Goal: Task Accomplishment & Management: Manage account settings

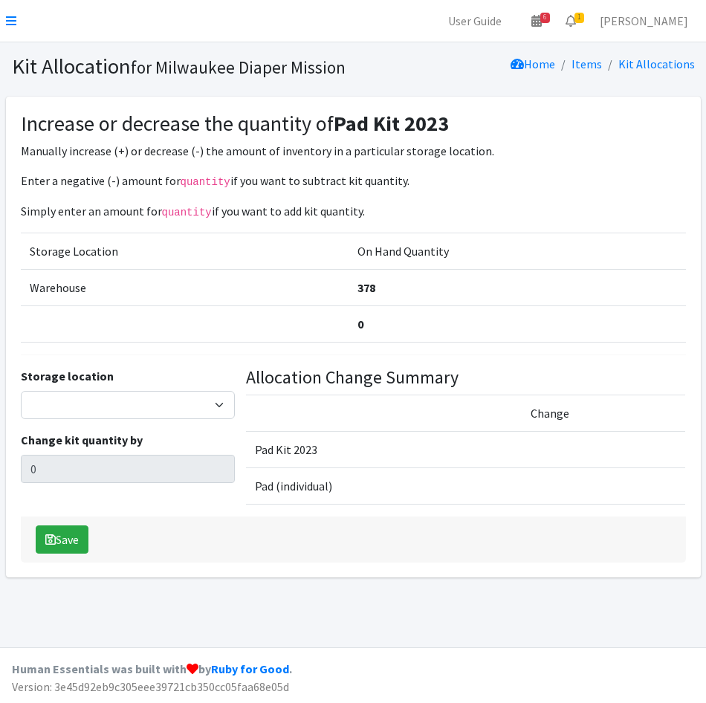
click at [7, 12] on link at bounding box center [11, 21] width 10 height 18
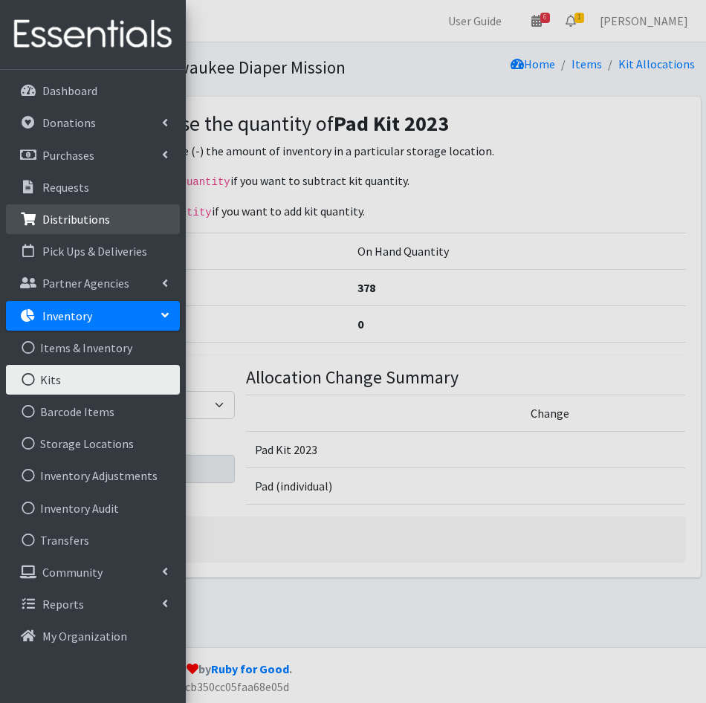
click at [81, 218] on p "Distributions" at bounding box center [76, 219] width 68 height 15
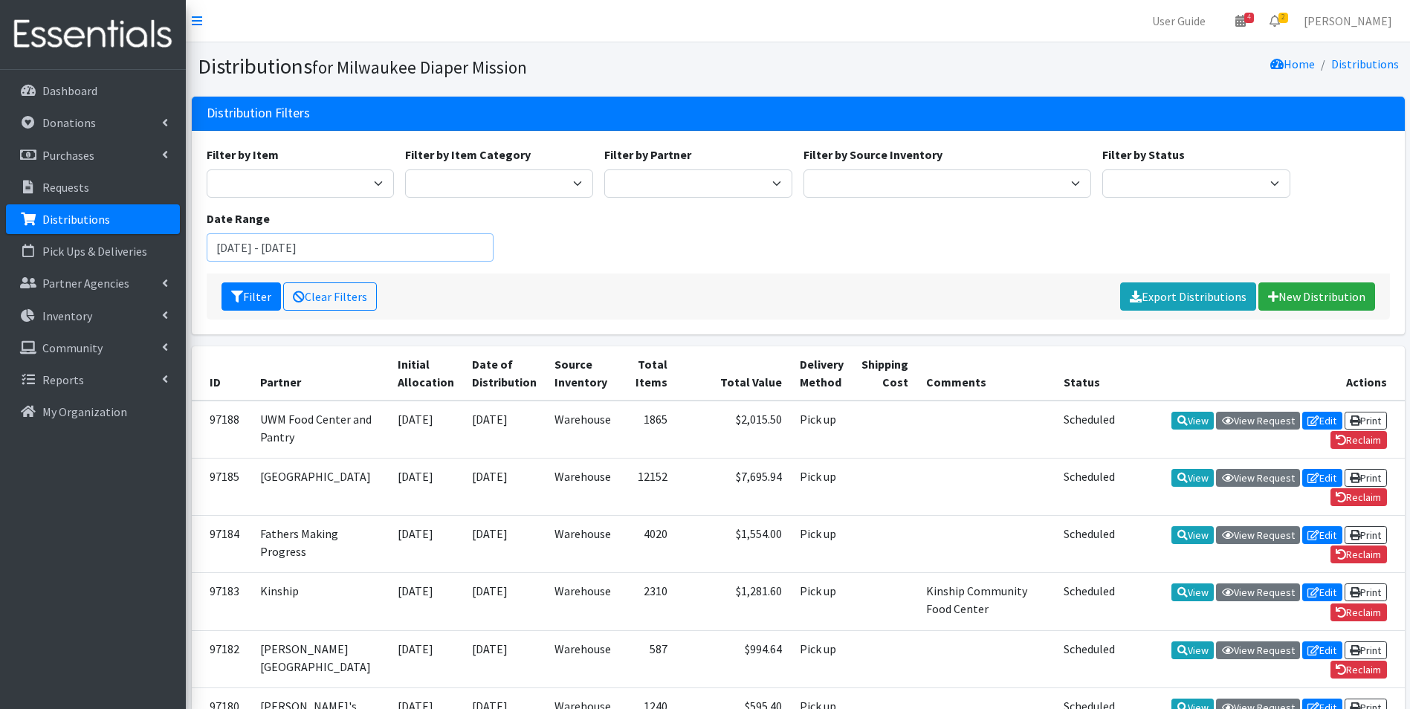
click at [402, 256] on input "July 26, 2025 - October 26, 2025" at bounding box center [351, 247] width 288 height 28
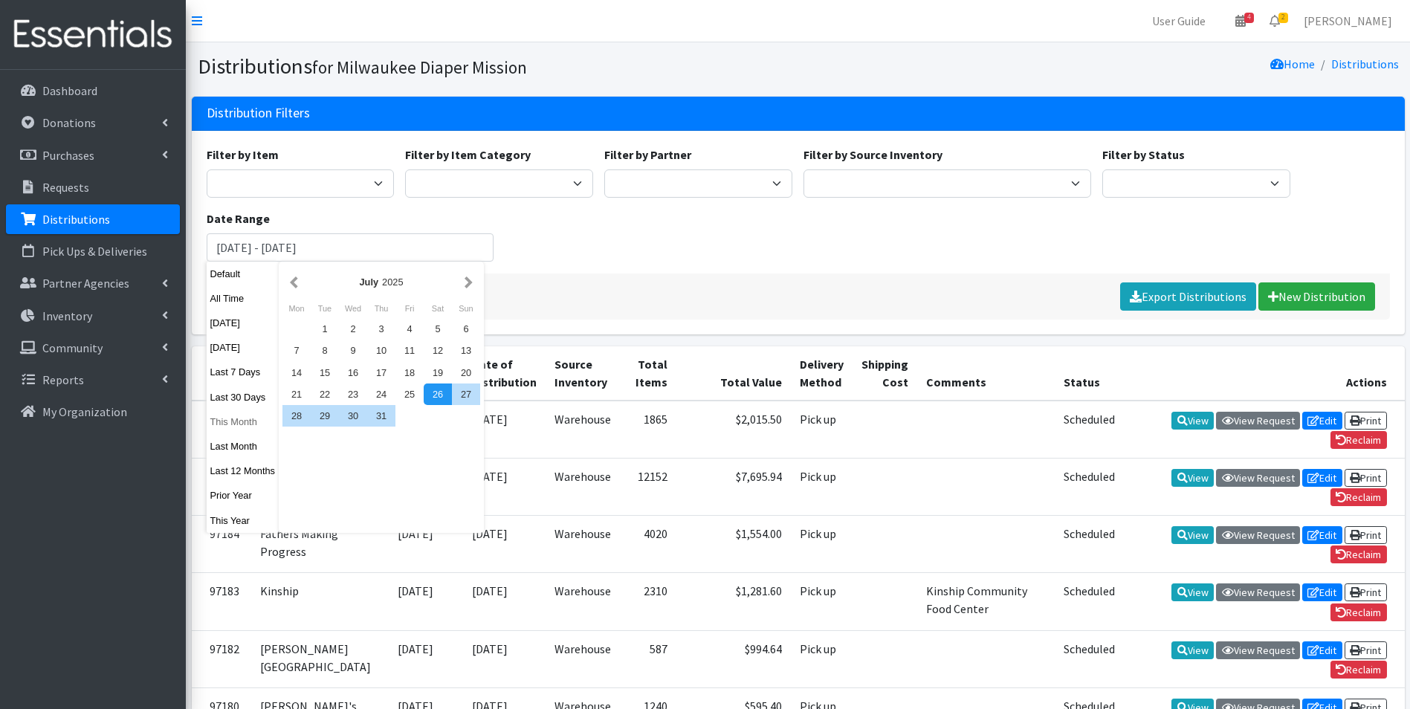
click at [228, 423] on button "This Month" at bounding box center [243, 422] width 73 height 22
type input "[DATE] - [DATE]"
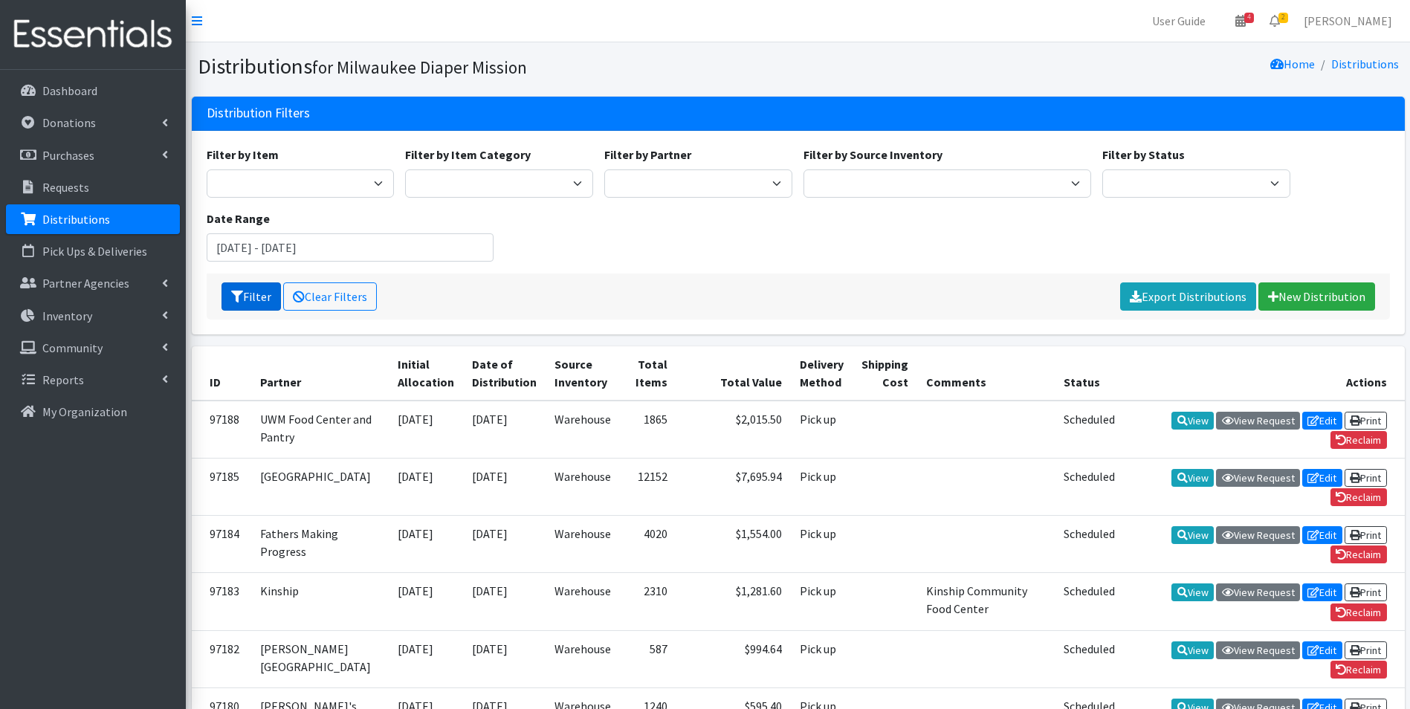
click at [254, 297] on button "Filter" at bounding box center [251, 297] width 59 height 28
click at [1196, 300] on link "Export Distributions" at bounding box center [1188, 297] width 136 height 28
click at [608, 40] on nav "User Guide 4 4 Pick-ups remaining this week View Calendar 2 2 Requests 0 Partne…" at bounding box center [798, 21] width 1225 height 42
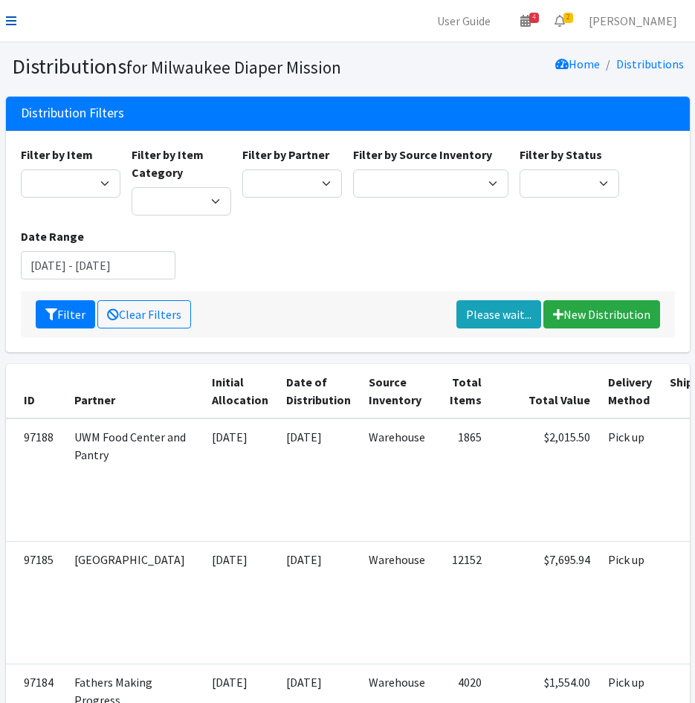
click at [14, 21] on icon at bounding box center [11, 21] width 10 height 12
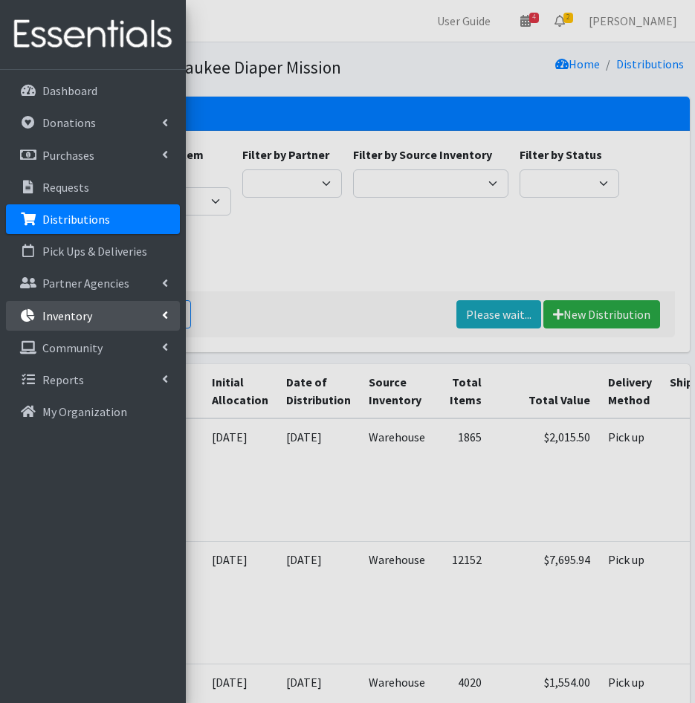
click at [88, 320] on p "Inventory" at bounding box center [67, 316] width 50 height 15
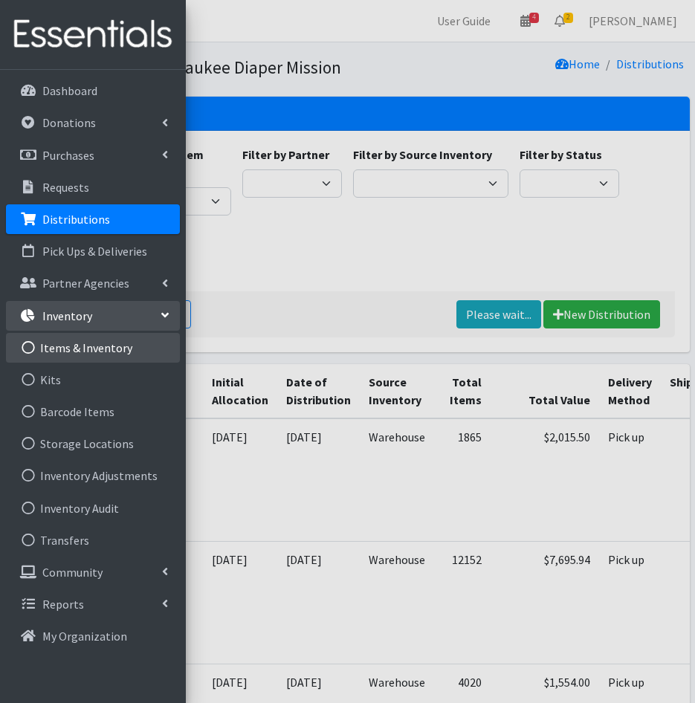
click at [84, 353] on link "Items & Inventory" at bounding box center [93, 348] width 174 height 30
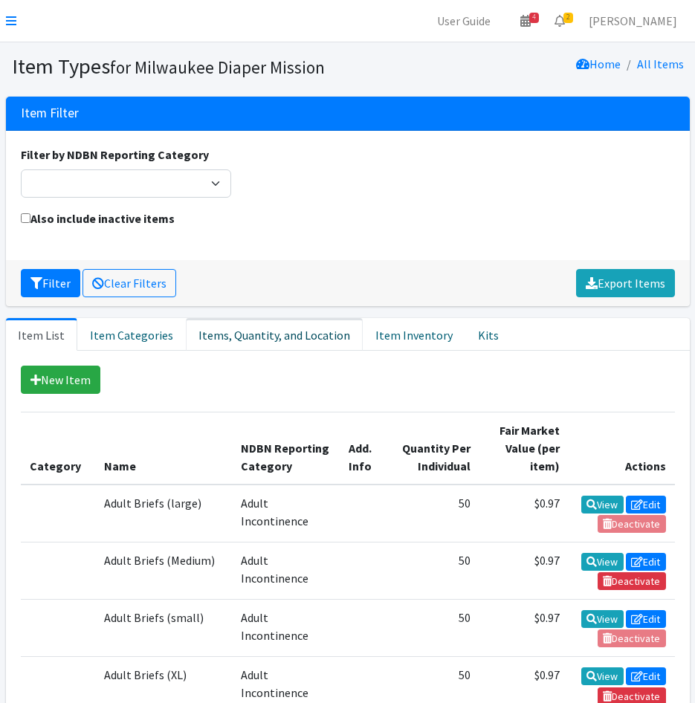
click at [232, 331] on link "Items, Quantity, and Location" at bounding box center [274, 334] width 177 height 33
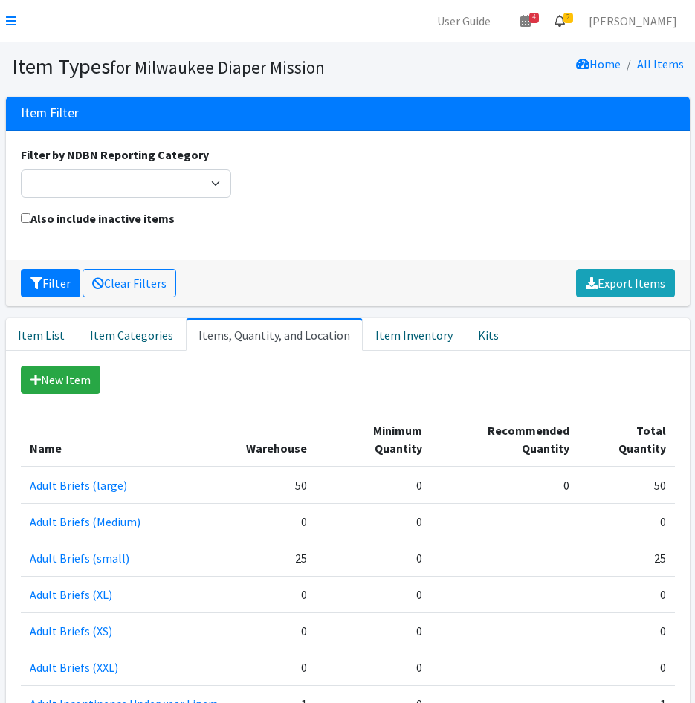
drag, startPoint x: 603, startPoint y: 20, endPoint x: 602, endPoint y: 30, distance: 10.4
click at [565, 20] on icon at bounding box center [560, 21] width 10 height 12
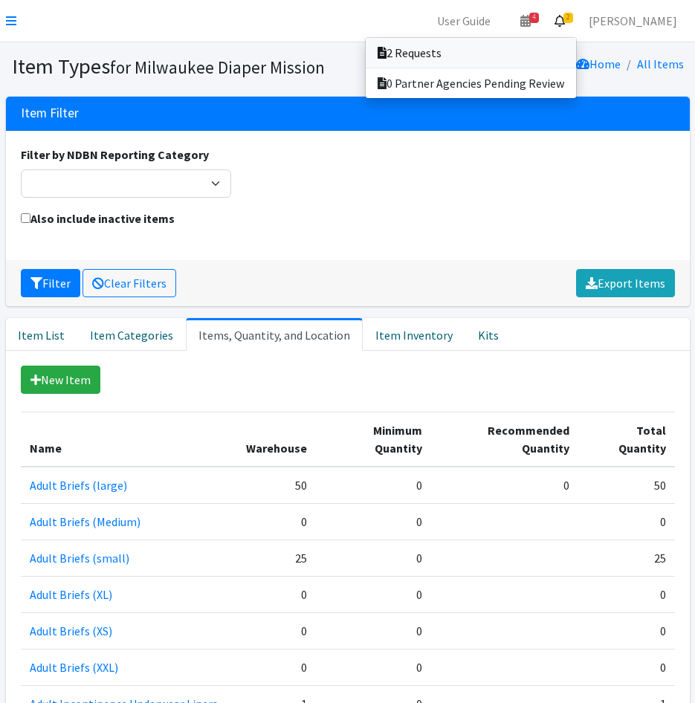
click at [576, 48] on link "2 Requests" at bounding box center [471, 53] width 210 height 30
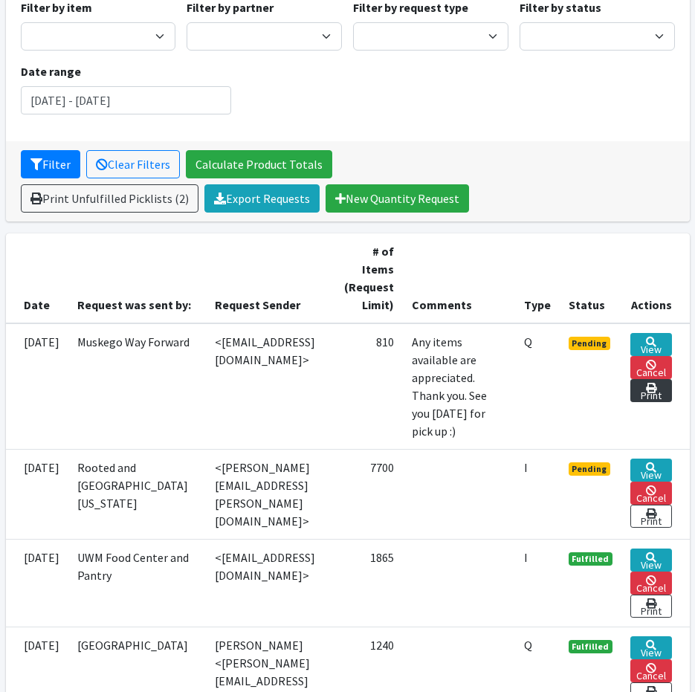
scroll to position [149, 0]
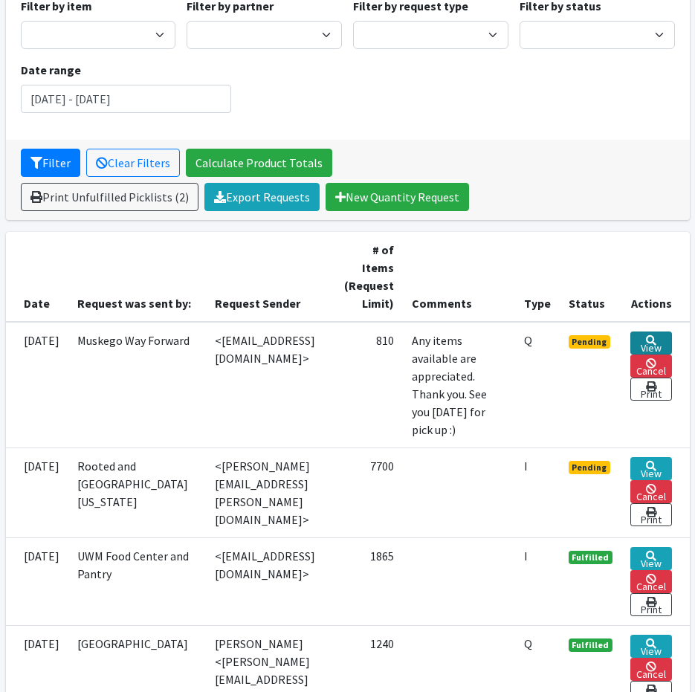
click at [657, 337] on icon at bounding box center [651, 340] width 10 height 10
